Goal: Task Accomplishment & Management: Complete application form

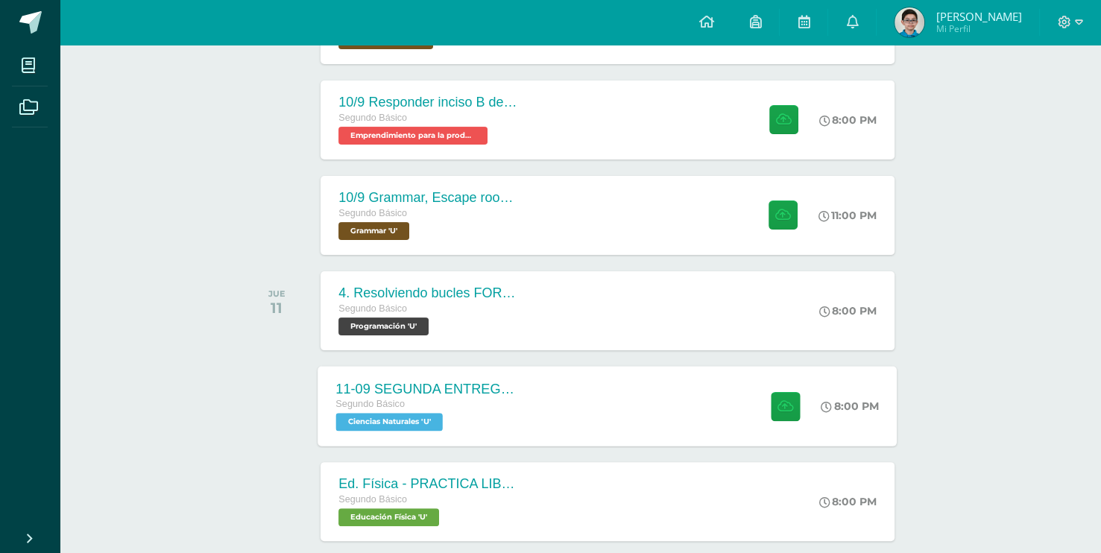
scroll to position [373, 0]
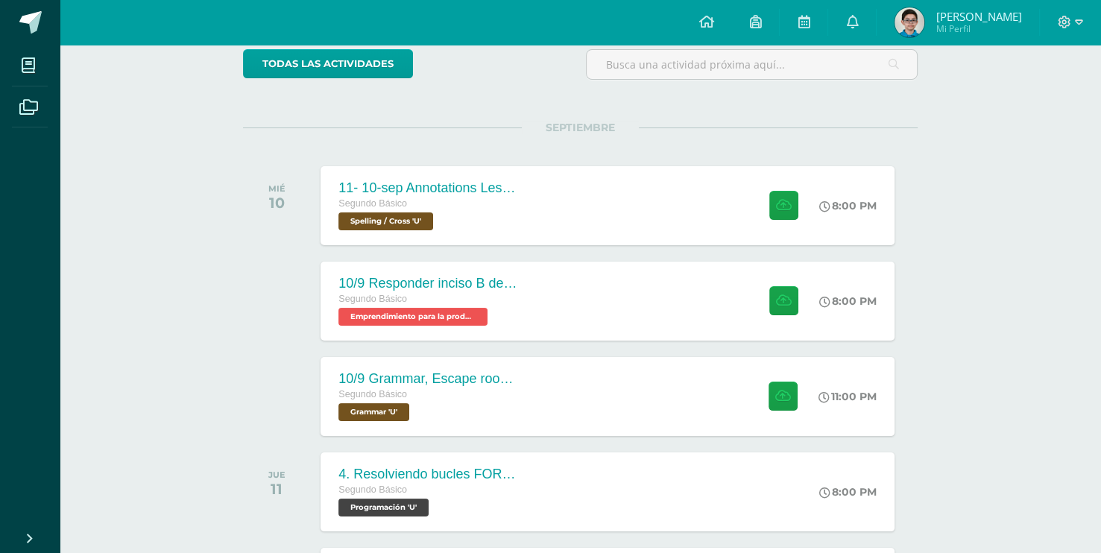
scroll to position [149, 0]
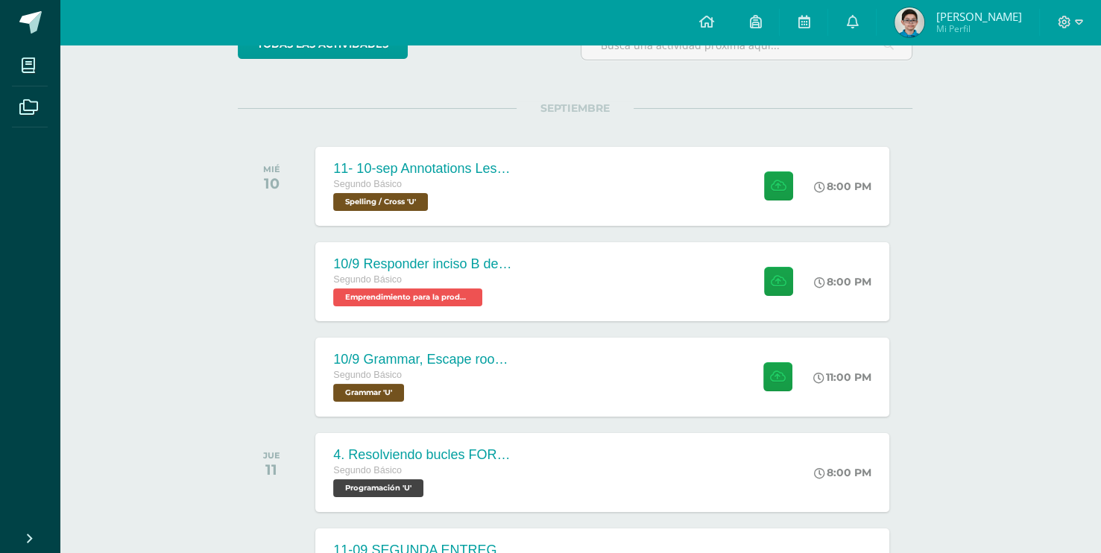
scroll to position [149, 5]
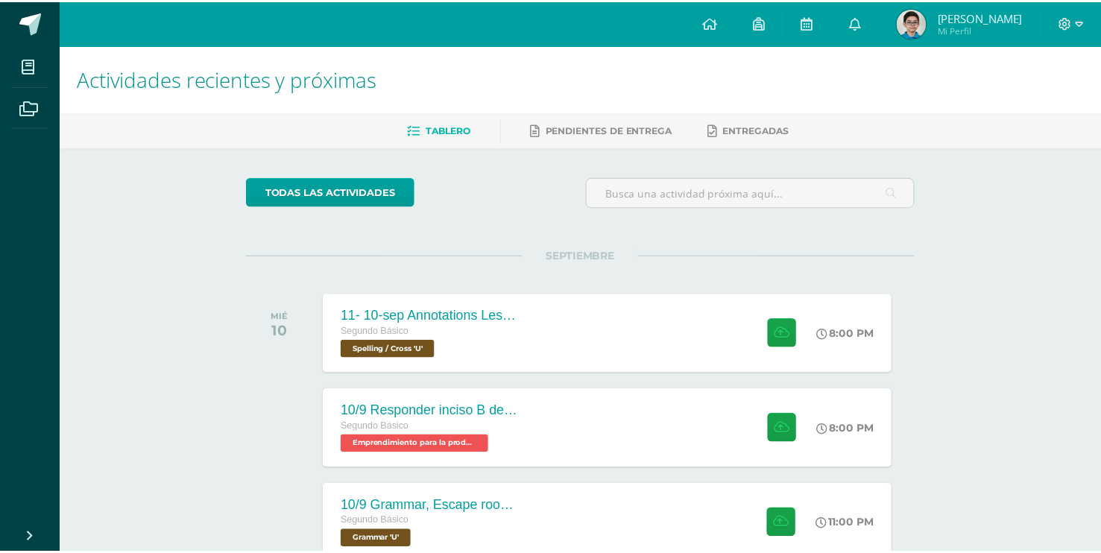
scroll to position [0, 10]
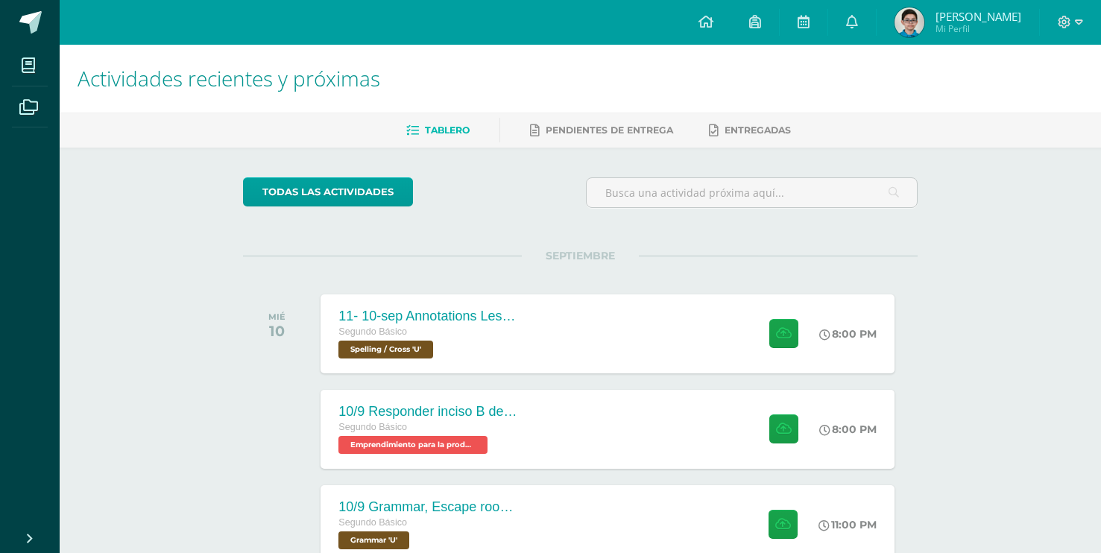
scroll to position [0, 10]
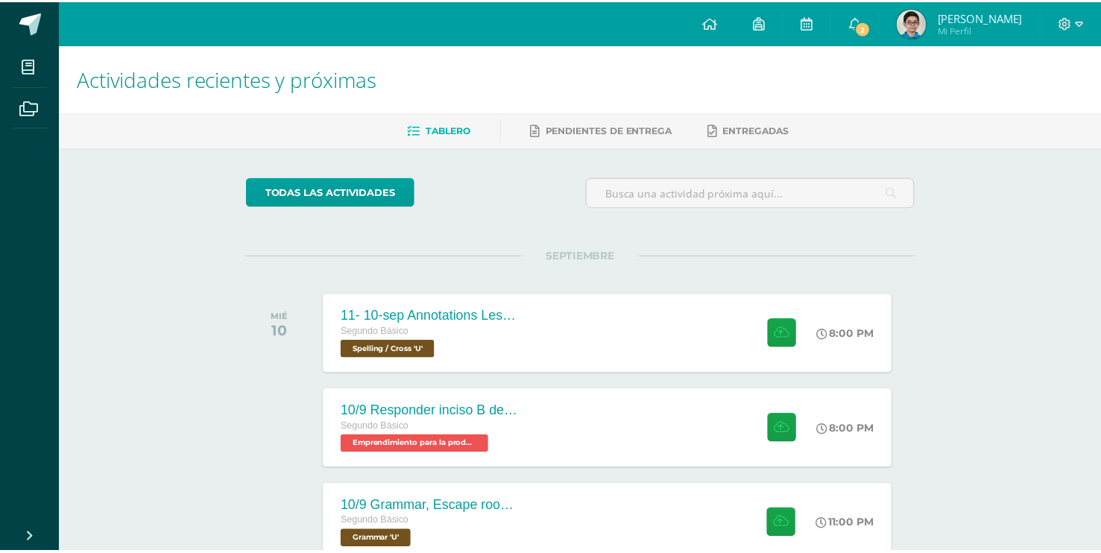
scroll to position [0, 10]
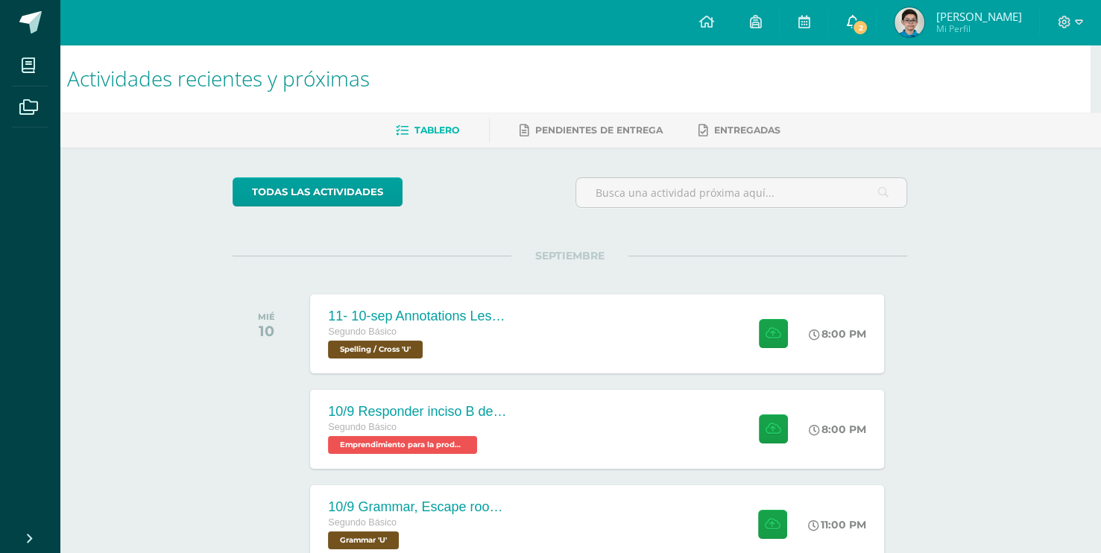
click at [859, 28] on span "2" at bounding box center [860, 27] width 16 height 16
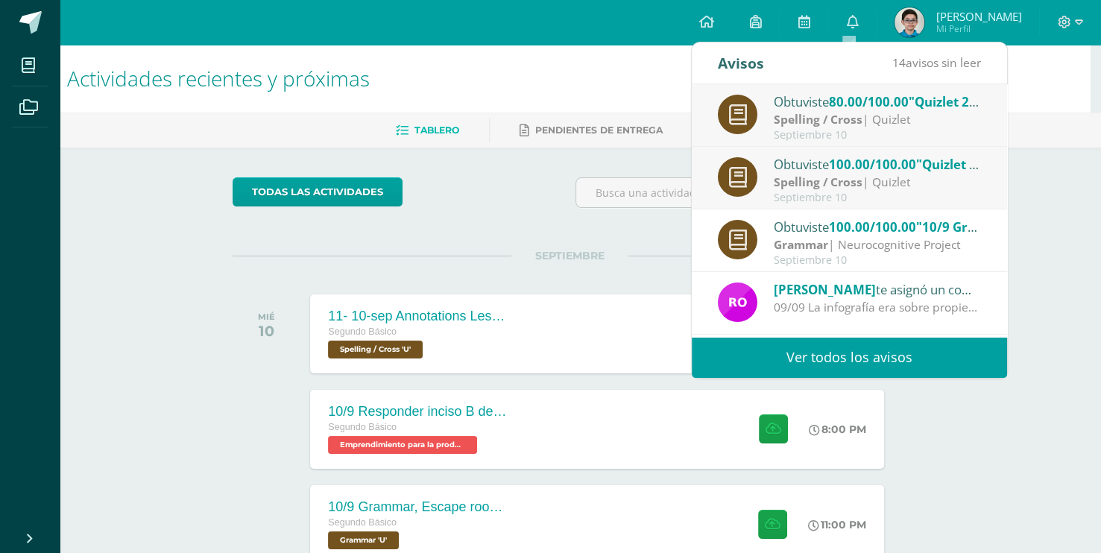
click at [930, 109] on span ""Quizlet 29"" at bounding box center [946, 101] width 74 height 17
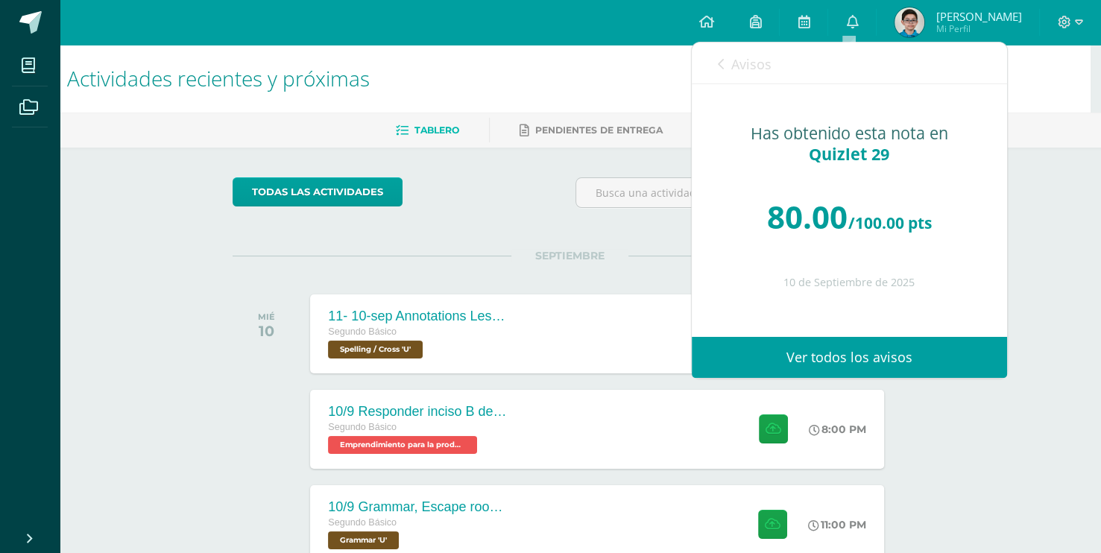
click at [745, 69] on span "Avisos" at bounding box center [751, 64] width 40 height 18
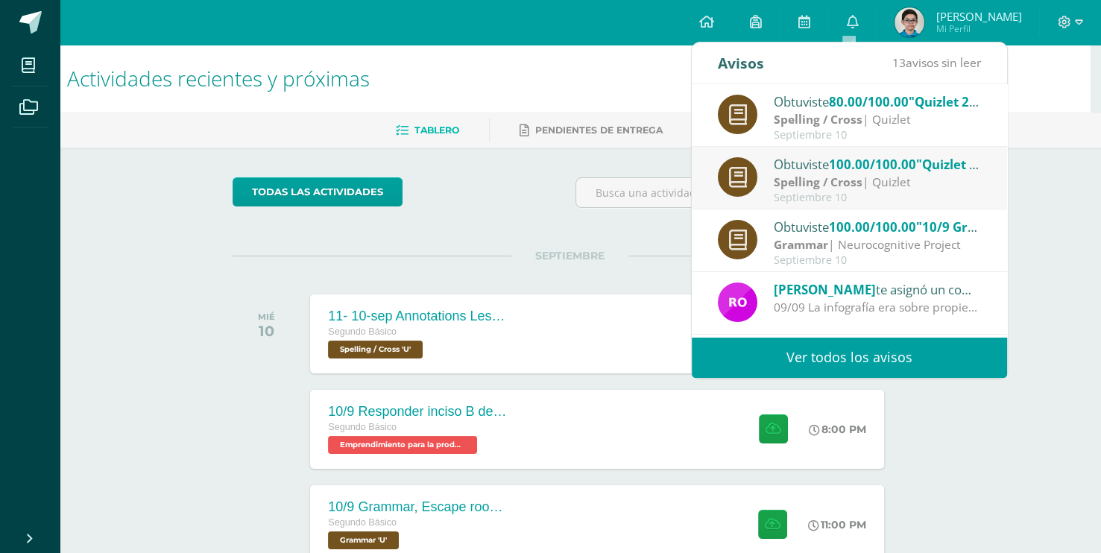
click at [841, 174] on div "Spelling / Cross | Quizlet" at bounding box center [877, 182] width 207 height 17
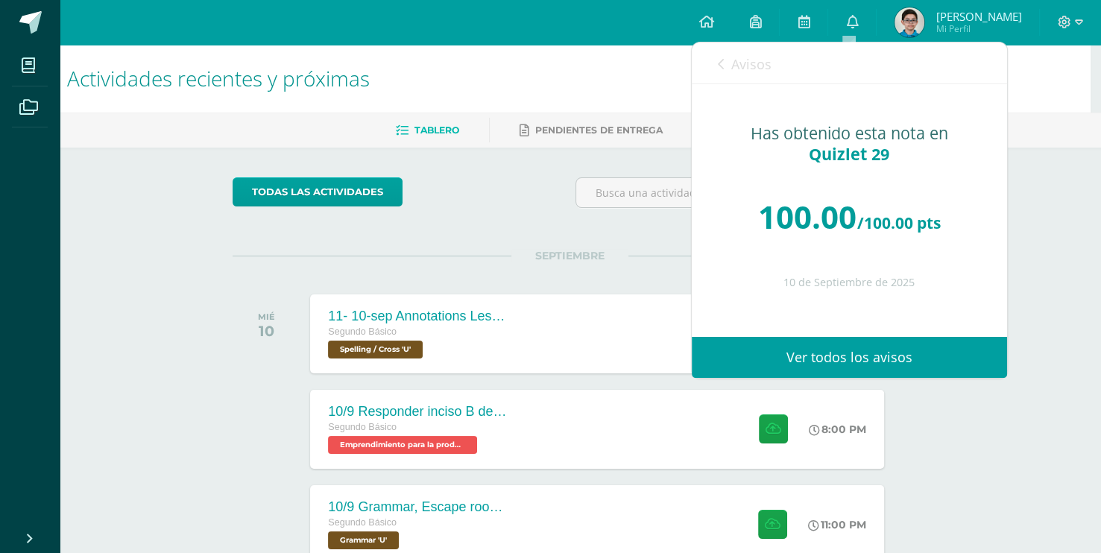
click at [751, 62] on span "Avisos" at bounding box center [751, 64] width 40 height 18
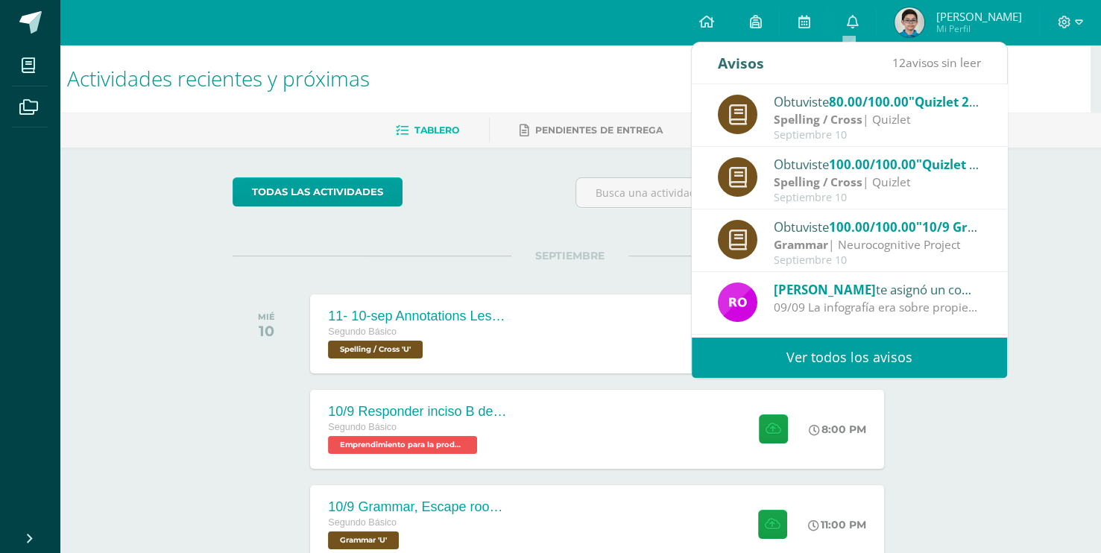
click at [801, 103] on div "Obtuviste 80.00/100.00 "Quizlet 29" en Spelling / Cross" at bounding box center [877, 101] width 207 height 19
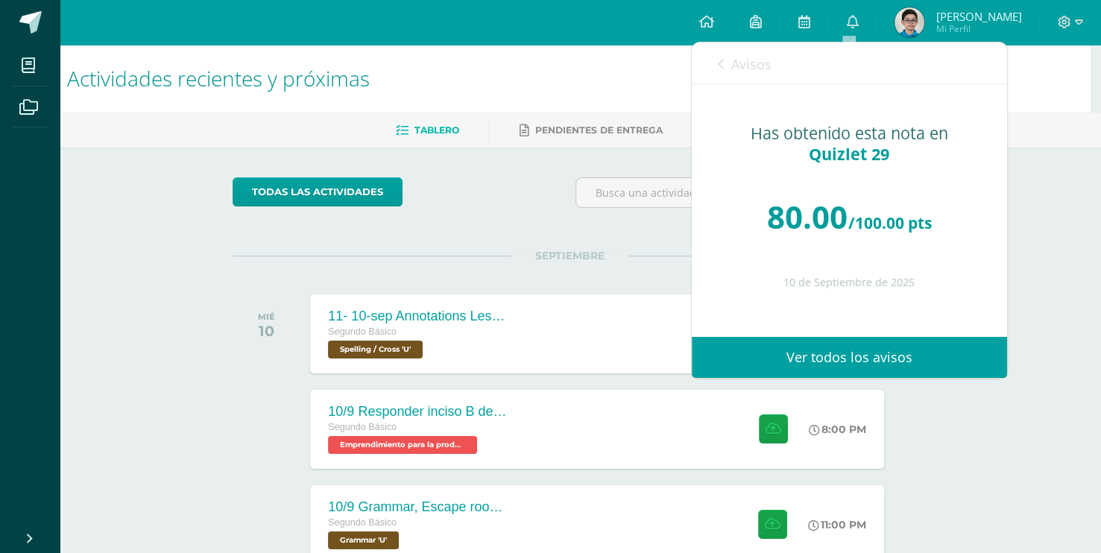
click at [572, 86] on h1 "Actividades recientes y próximas" at bounding box center [570, 79] width 1006 height 68
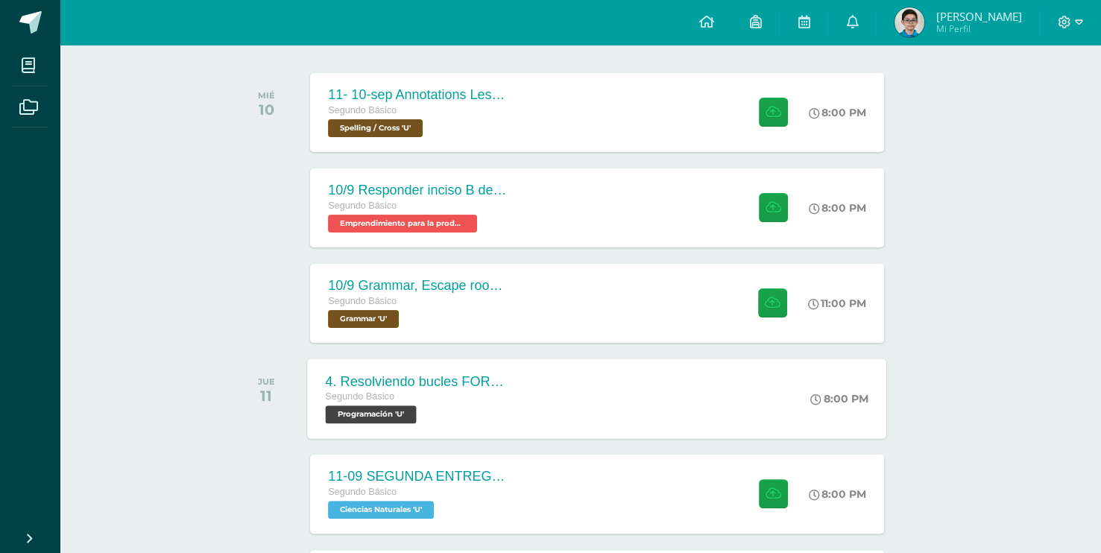
scroll to position [224, 10]
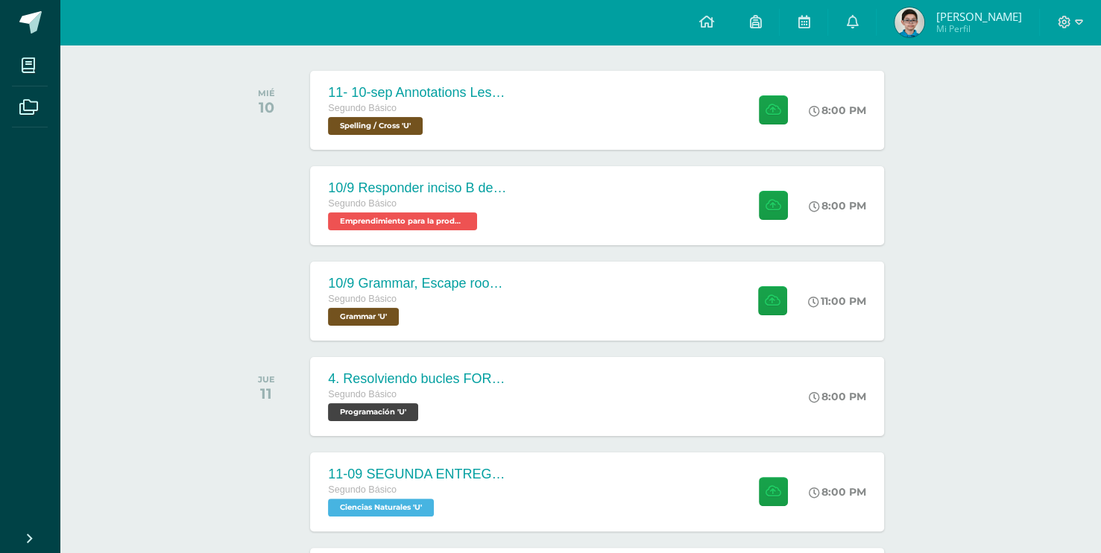
drag, startPoint x: 590, startPoint y: 290, endPoint x: 596, endPoint y: 295, distance: 7.9
click at [590, 291] on div "10/9 Grammar, Escape room instrucitons in the notebook Segundo Básico Grammar '…" at bounding box center [597, 301] width 579 height 80
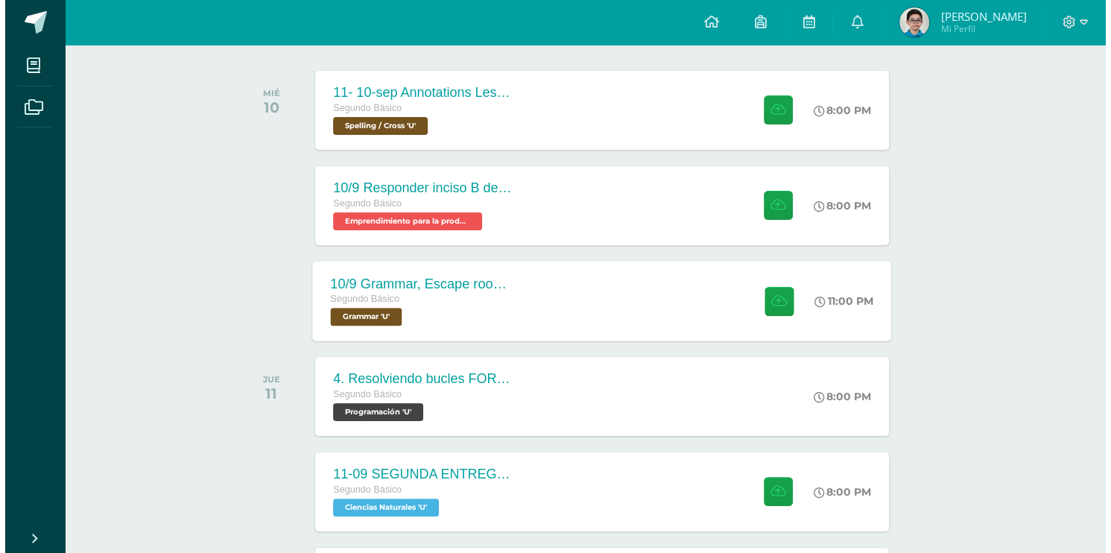
scroll to position [224, 0]
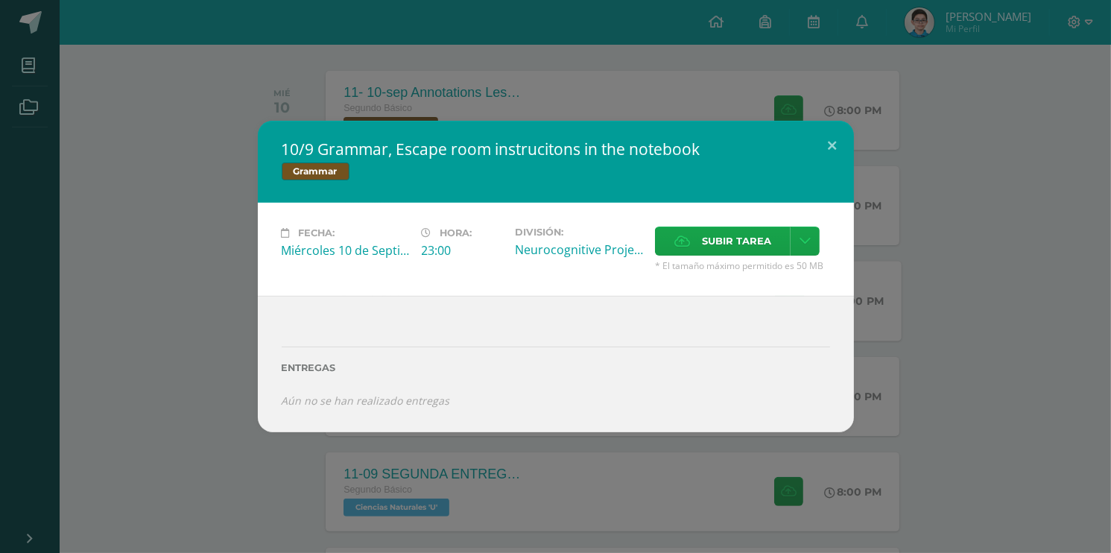
click at [909, 303] on div "10/9 Grammar, Escape room instrucitons in the notebook Grammar Fecha: Miércoles…" at bounding box center [555, 277] width 1099 height 312
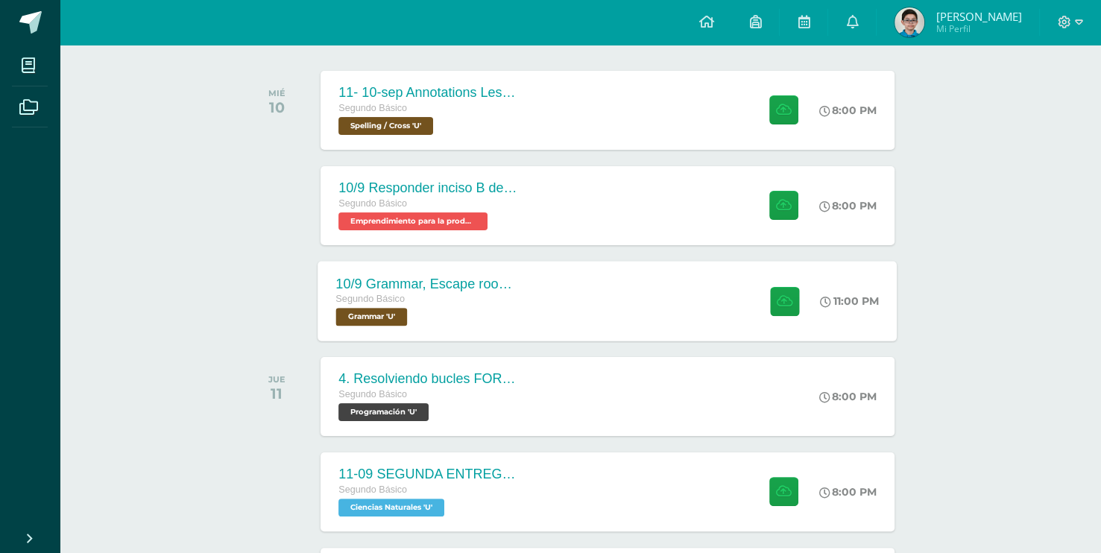
drag, startPoint x: 1006, startPoint y: 350, endPoint x: 995, endPoint y: 350, distance: 11.2
click at [736, 271] on div "10/9 Grammar, Escape room instrucitons in the notebook Segundo Básico Grammar '…" at bounding box center [607, 301] width 579 height 80
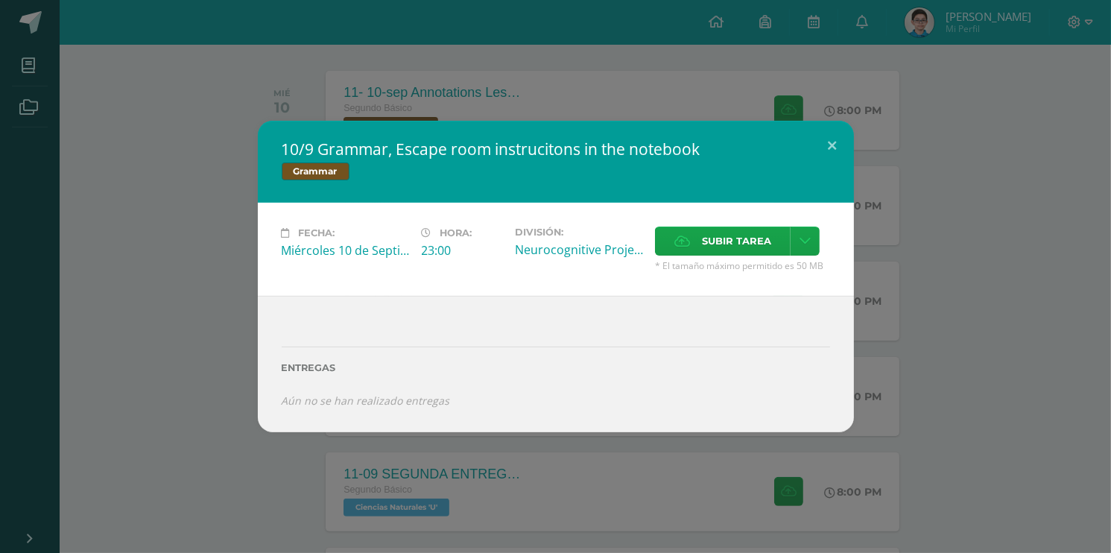
click at [737, 218] on div "Fecha: Miércoles 10 de Septiembre Hora: 23:00 División: Neurocognitive Project" at bounding box center [556, 249] width 596 height 93
click at [739, 224] on div "Fecha: Miércoles 10 de Septiembre Hora: 23:00 División: Neurocognitive Project" at bounding box center [556, 249] width 596 height 93
click at [740, 234] on span "Subir tarea" at bounding box center [736, 241] width 69 height 28
click at [0, 0] on input "Subir tarea" at bounding box center [0, 0] width 0 height 0
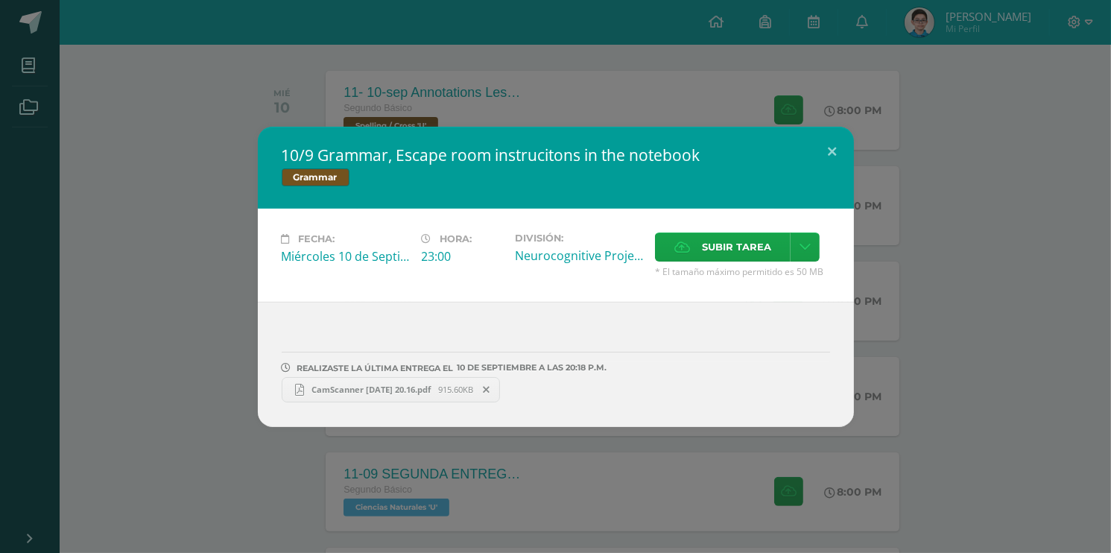
click at [848, 250] on div "Fecha: Miércoles 10 de Septiembre Hora: 23:00 División: Neurocognitive Project" at bounding box center [556, 255] width 596 height 93
drag, startPoint x: 848, startPoint y: 250, endPoint x: 709, endPoint y: 437, distance: 232.7
click at [709, 437] on div "10/9 Grammar, Escape room instrucitons in the notebook Grammar Fecha: Miércoles…" at bounding box center [555, 276] width 1111 height 553
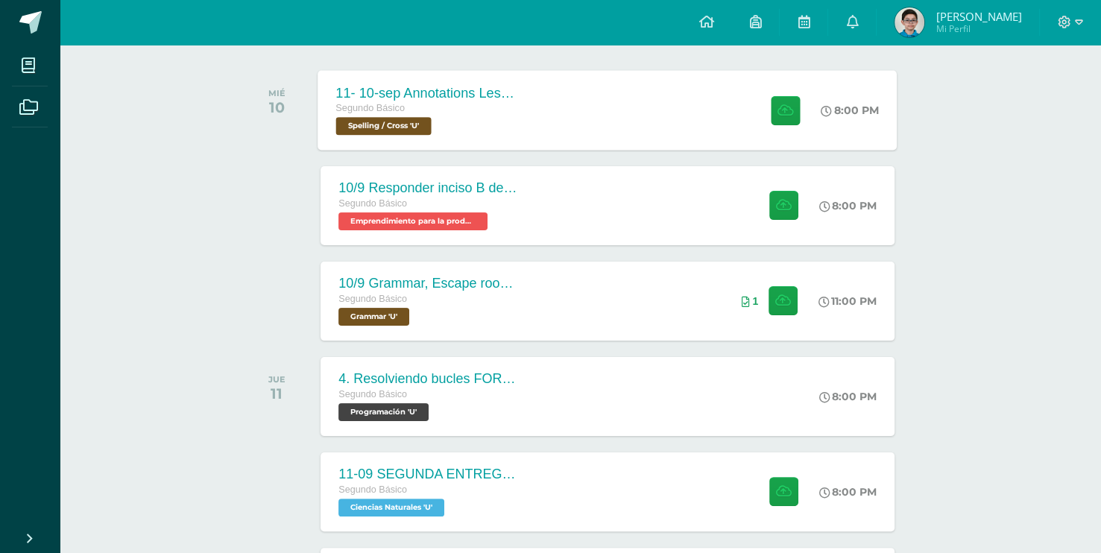
click at [689, 119] on div "11- 10-sep Annotations Lesson 31 Segundo Básico Spelling / Cross 'U' 8:00 PM 11…" at bounding box center [607, 110] width 579 height 80
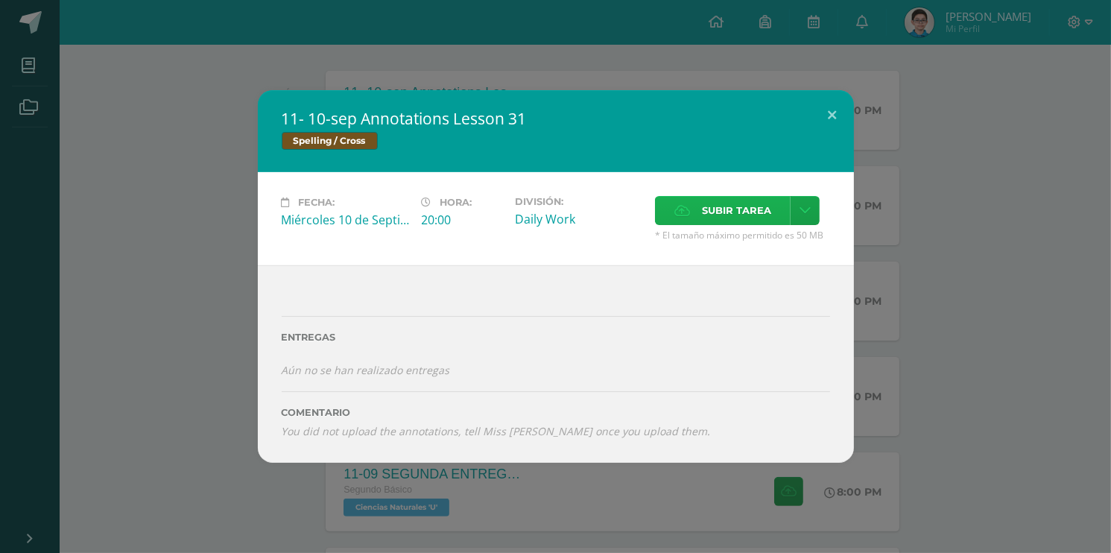
click at [763, 203] on span "Subir tarea" at bounding box center [736, 211] width 69 height 28
click at [0, 0] on input "Subir tarea" at bounding box center [0, 0] width 0 height 0
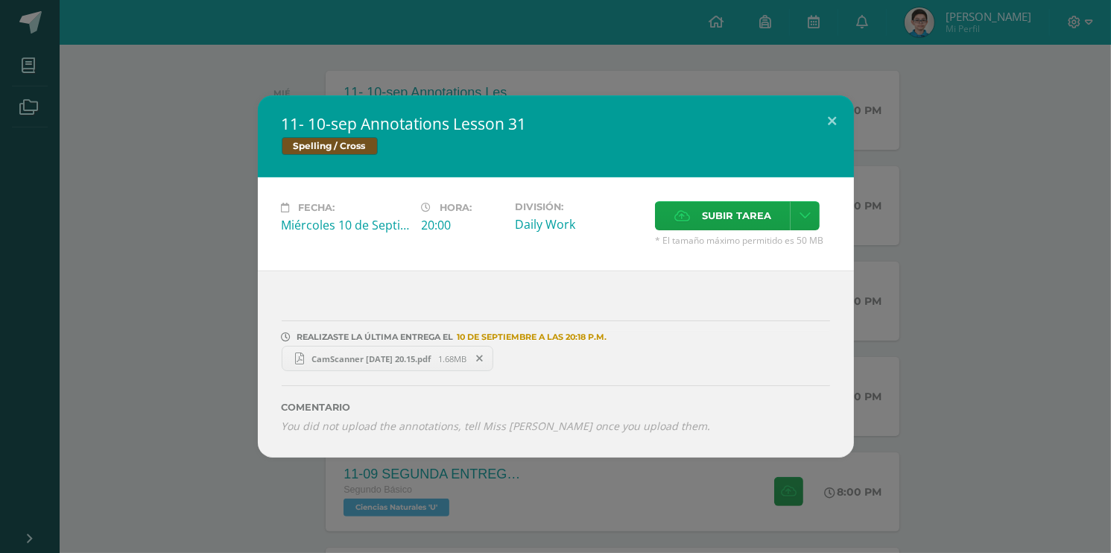
click at [874, 318] on div "11- 10-sep Annotations Lesson 31 Spelling / Cross Fecha: Miércoles 10 de Septie…" at bounding box center [555, 276] width 1099 height 362
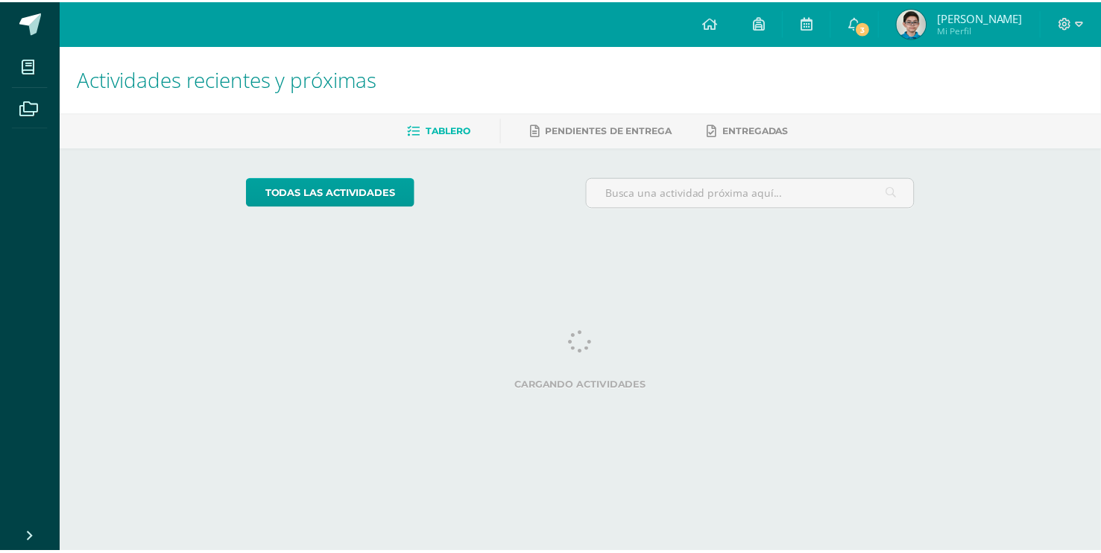
scroll to position [0, 5]
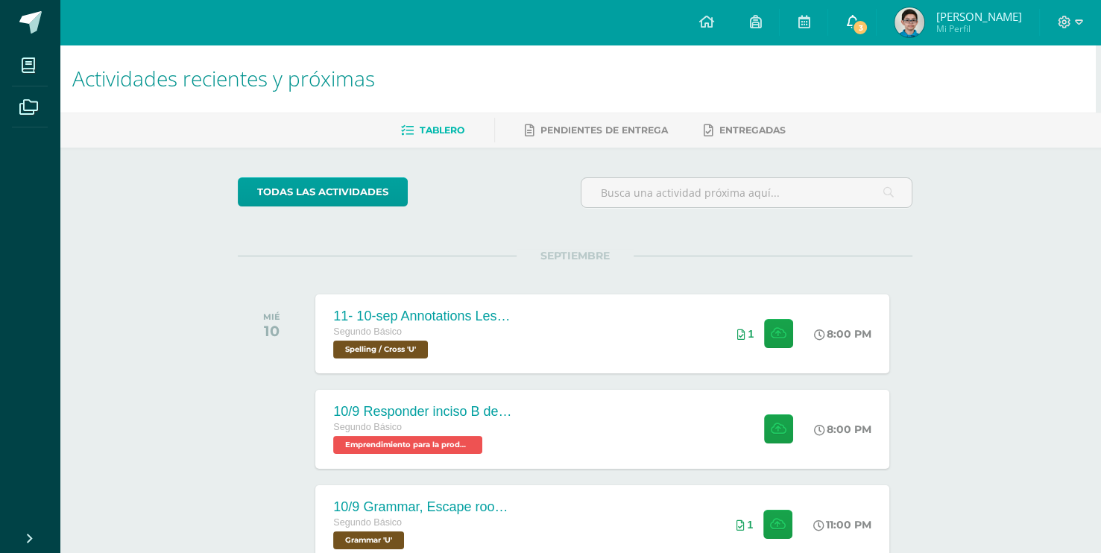
click at [846, 16] on icon at bounding box center [852, 21] width 12 height 13
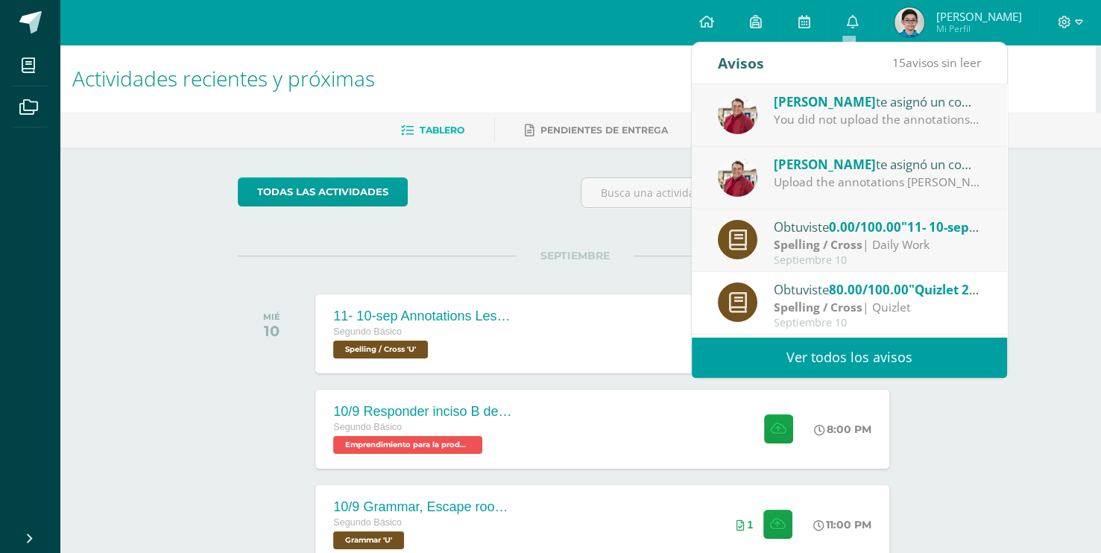
click at [926, 197] on div "Ricardo Velásquez te asignó un comentario en '11- 10-sep Annotations Lesson 31'…" at bounding box center [849, 178] width 315 height 63
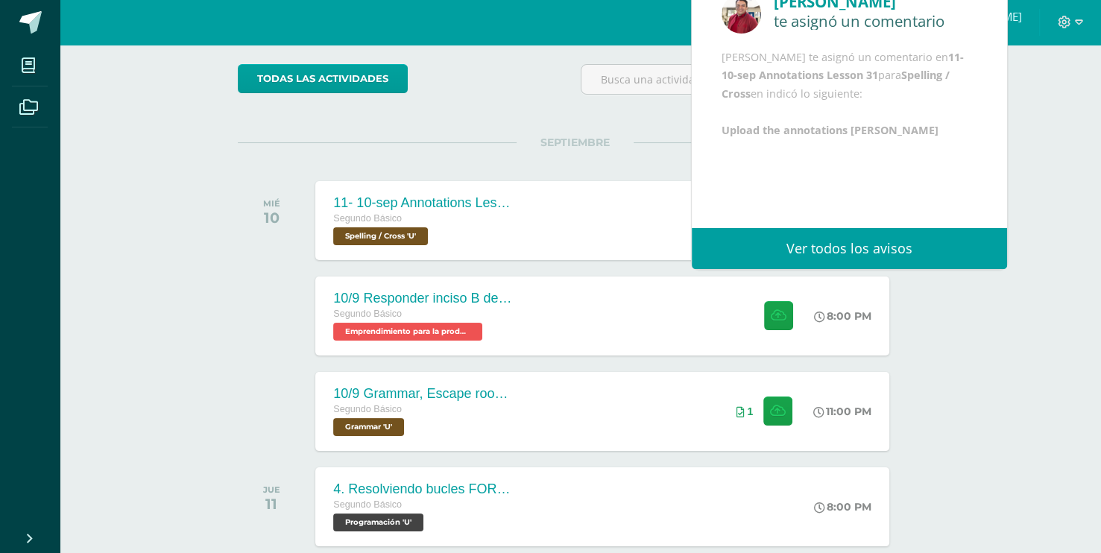
scroll to position [298, 5]
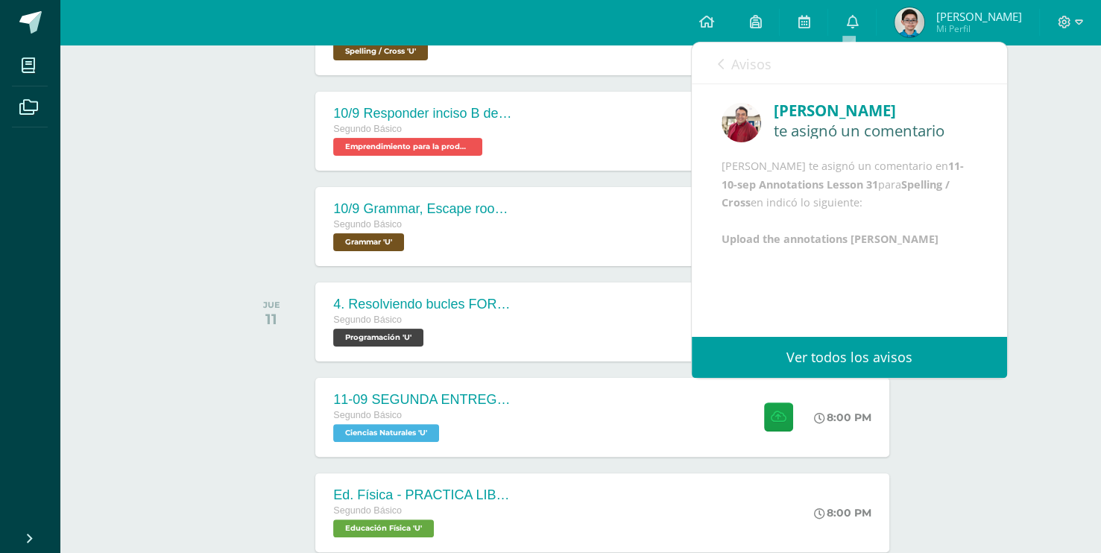
click at [1049, 374] on div "Actividades recientes y próximas Tablero Pendientes de entrega Entregadas todas…" at bounding box center [574, 483] width 1041 height 1472
